Goal: Task Accomplishment & Management: Complete application form

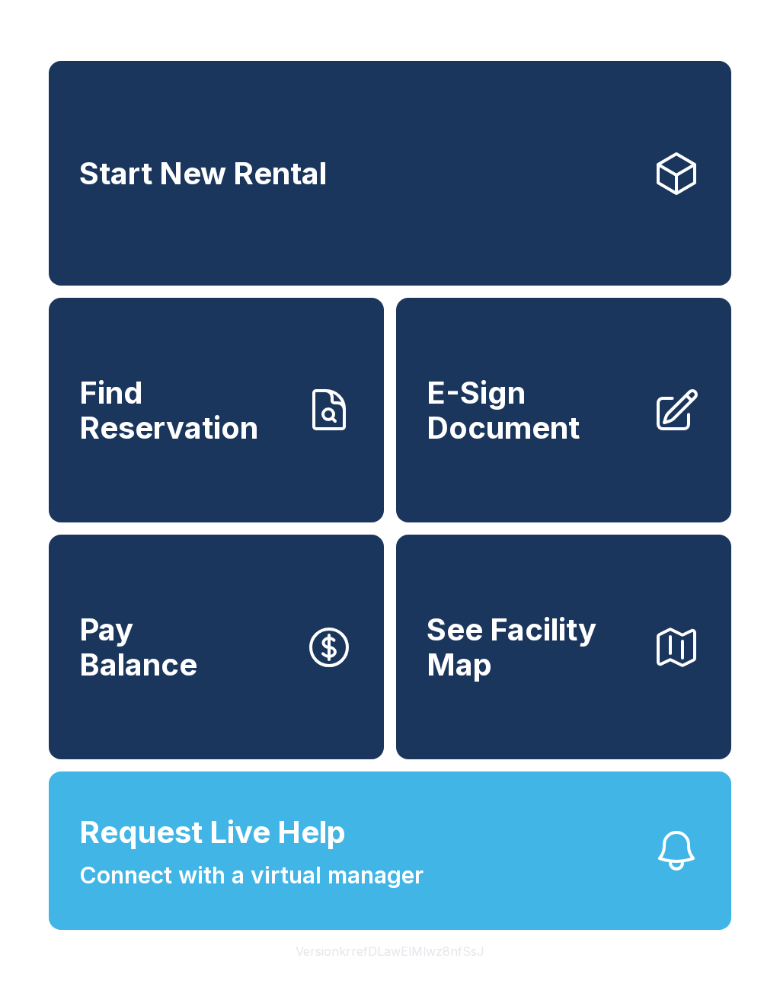
click at [634, 445] on span "E-Sign Document" at bounding box center [532, 409] width 213 height 69
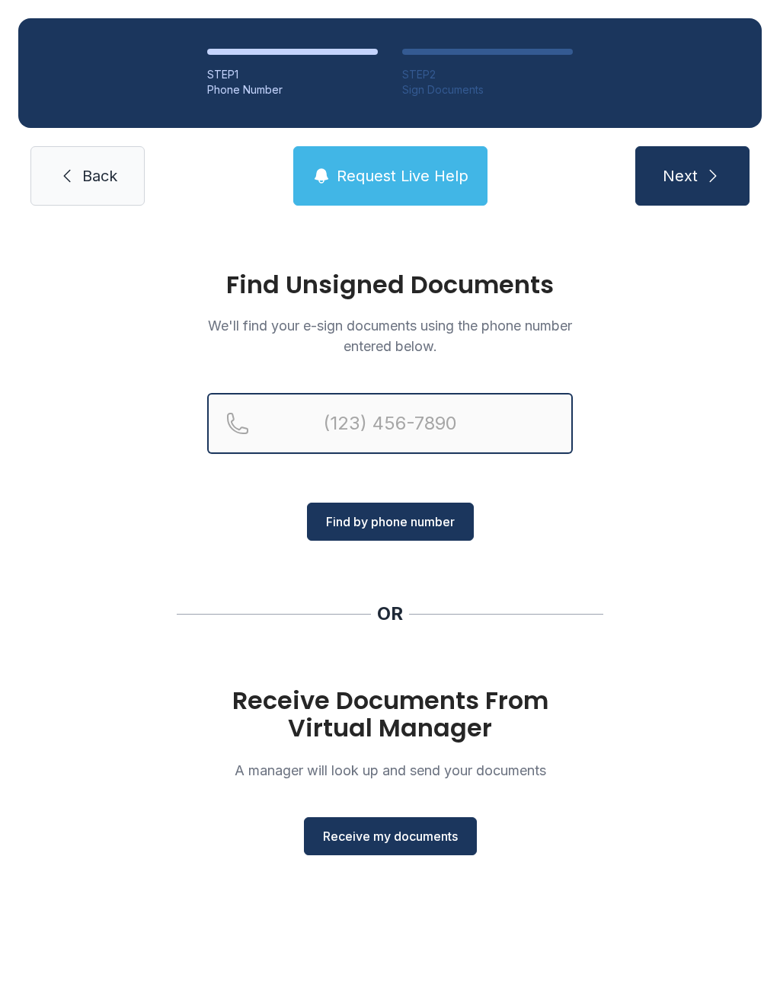
click at [439, 413] on input "Reservation phone number" at bounding box center [389, 423] width 365 height 61
type input "("
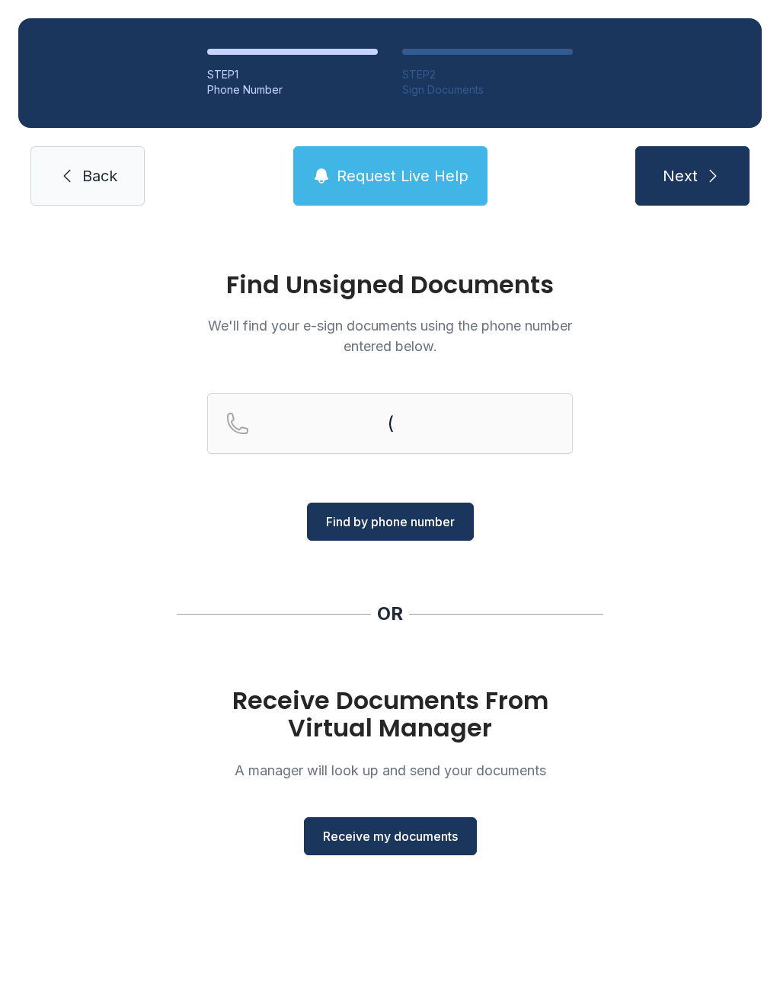
click at [628, 585] on div "Find Unsigned Documents We'll find your e-sign documents using the phone number…" at bounding box center [390, 570] width 780 height 692
click at [423, 842] on span "Receive my documents" at bounding box center [390, 836] width 135 height 18
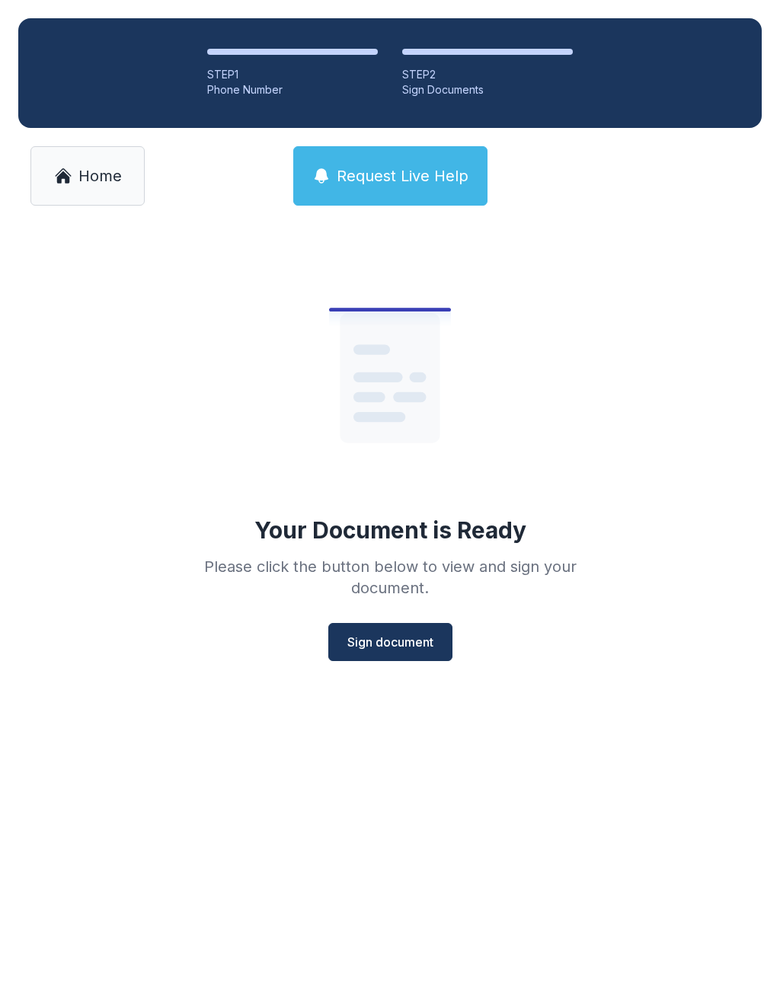
click at [397, 643] on span "Sign document" at bounding box center [390, 642] width 86 height 18
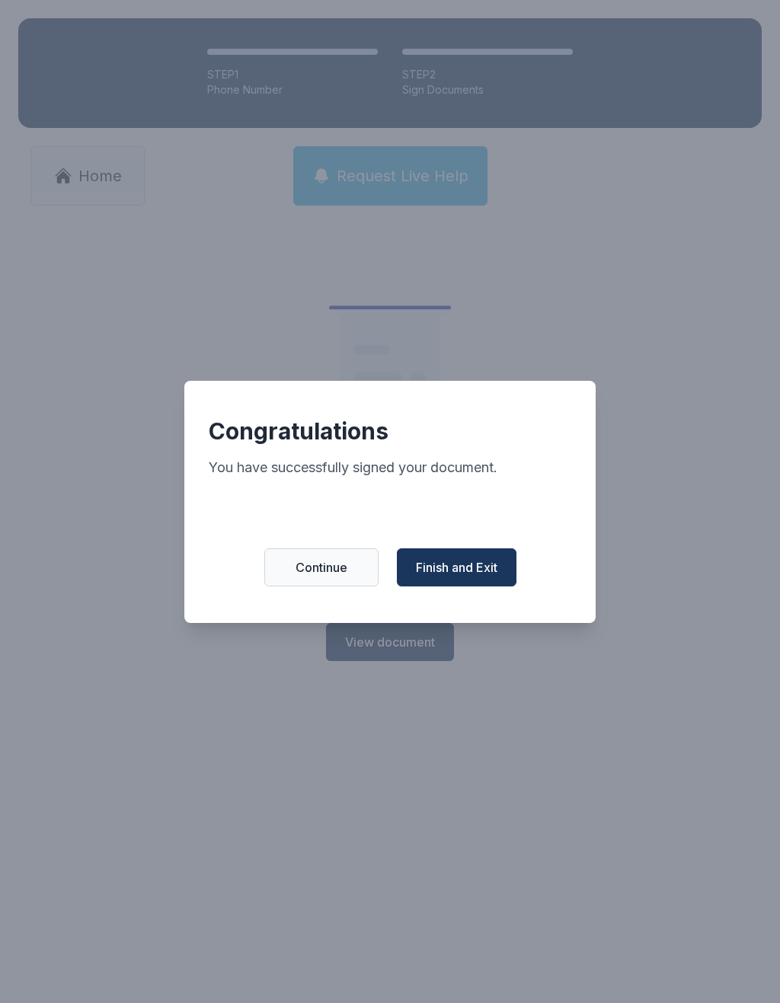
click at [447, 568] on span "Finish and Exit" at bounding box center [456, 567] width 81 height 18
